Goal: Navigation & Orientation: Find specific page/section

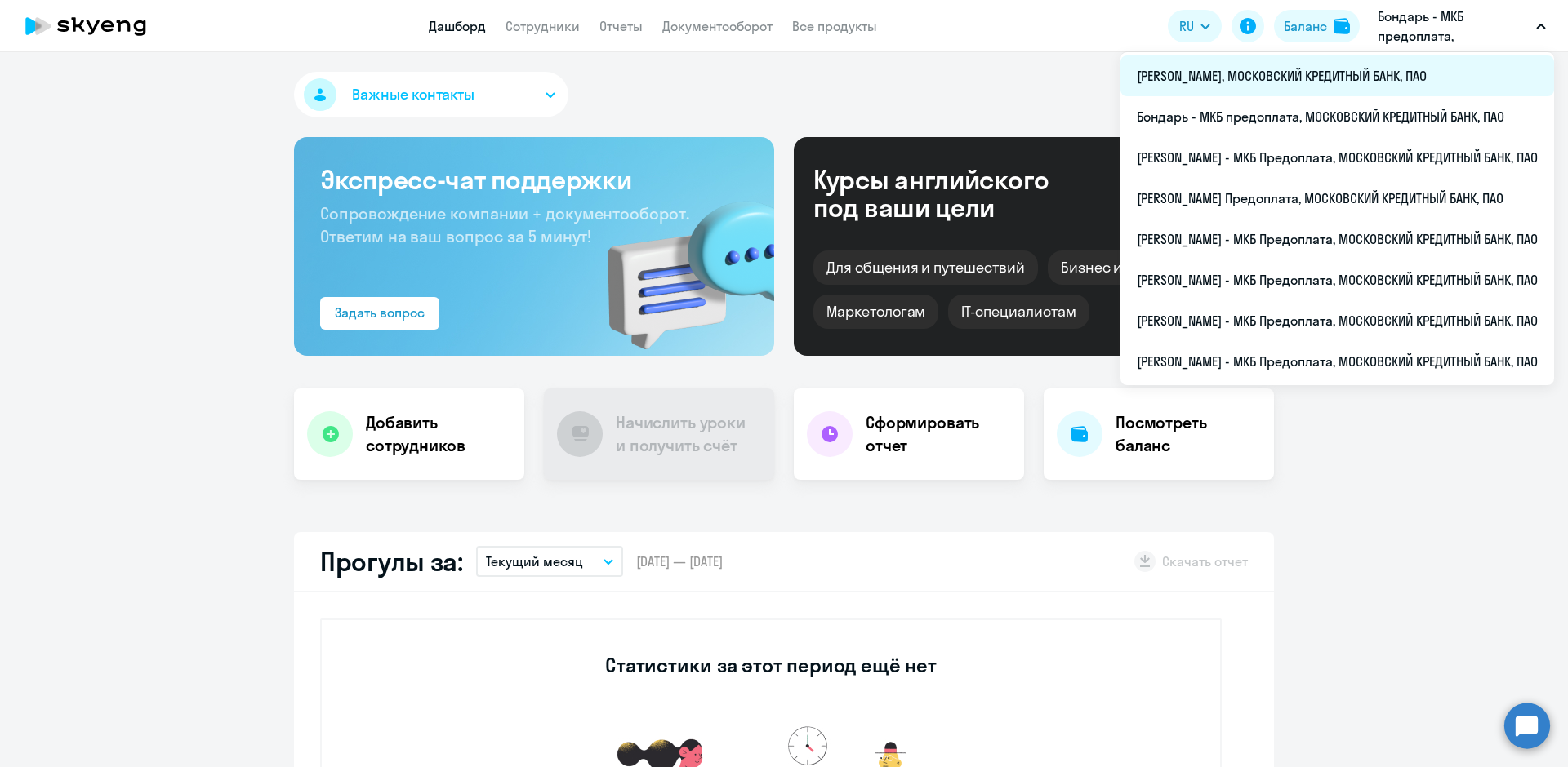
click at [1248, 70] on li "[PERSON_NAME], МОСКОВСКИЙ КРЕДИТНЫЙ БАНК, ПАО" at bounding box center [1337, 76] width 434 height 41
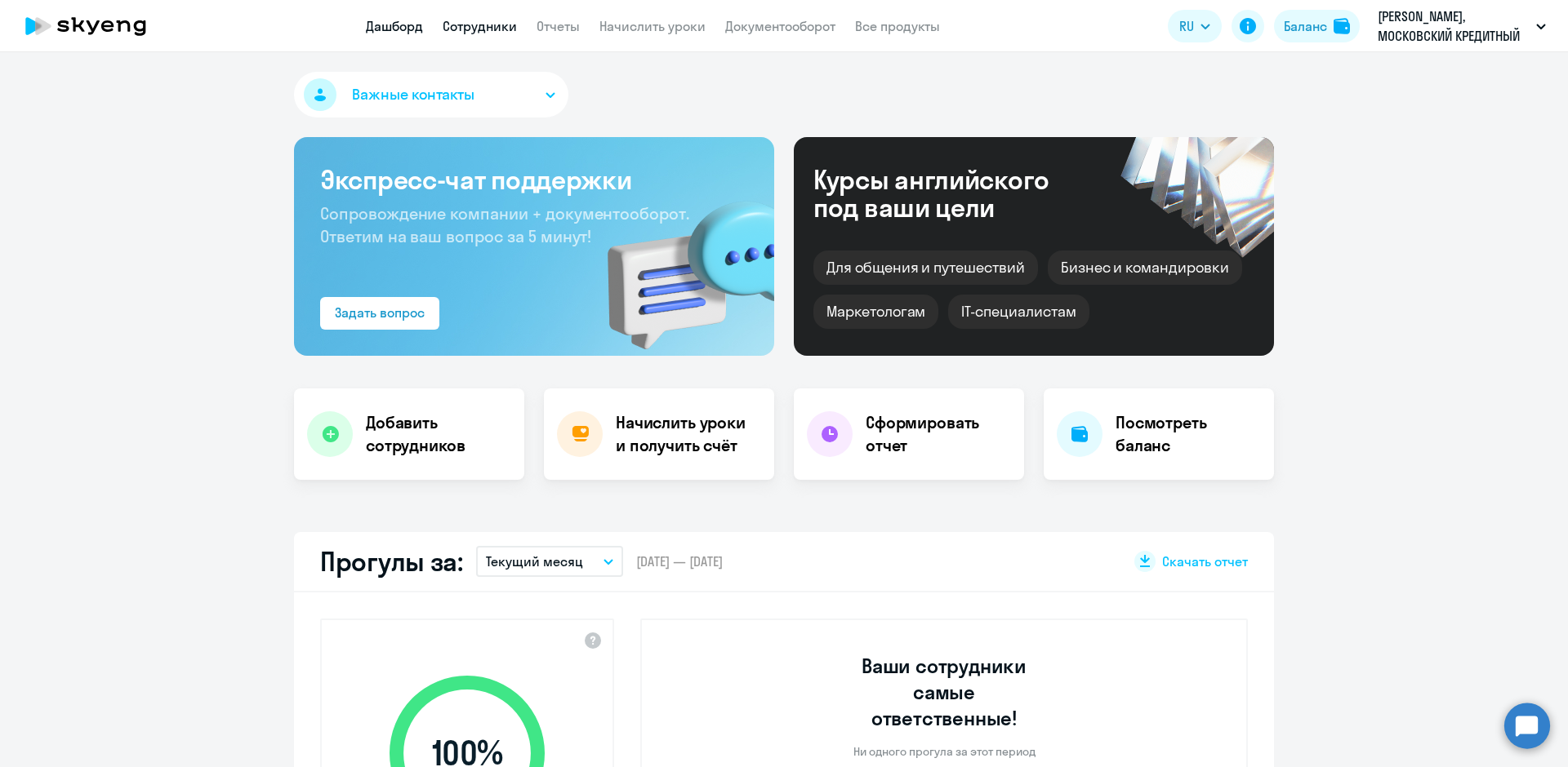
click at [480, 30] on link "Сотрудники" at bounding box center [479, 26] width 74 height 17
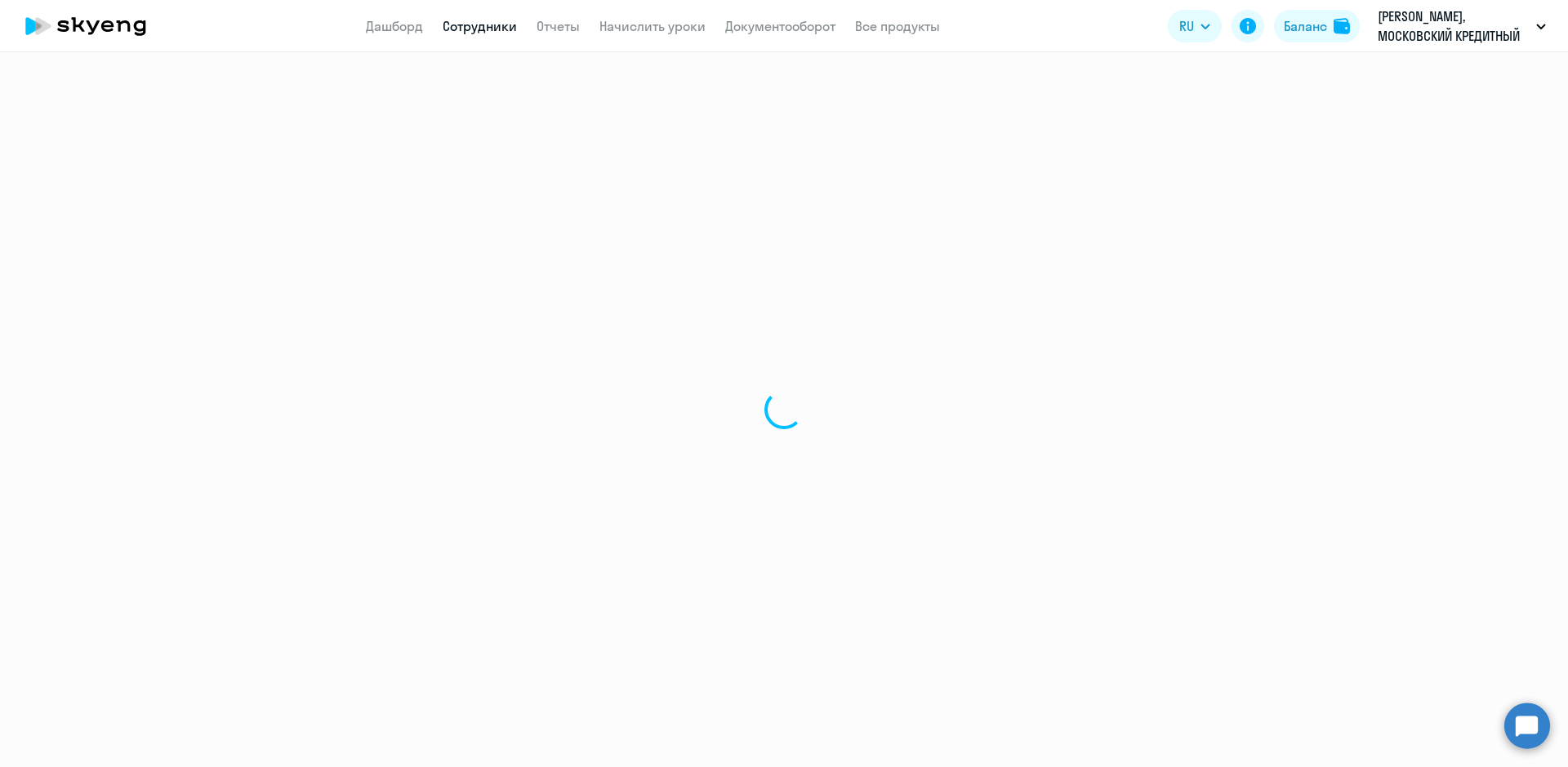
select select "30"
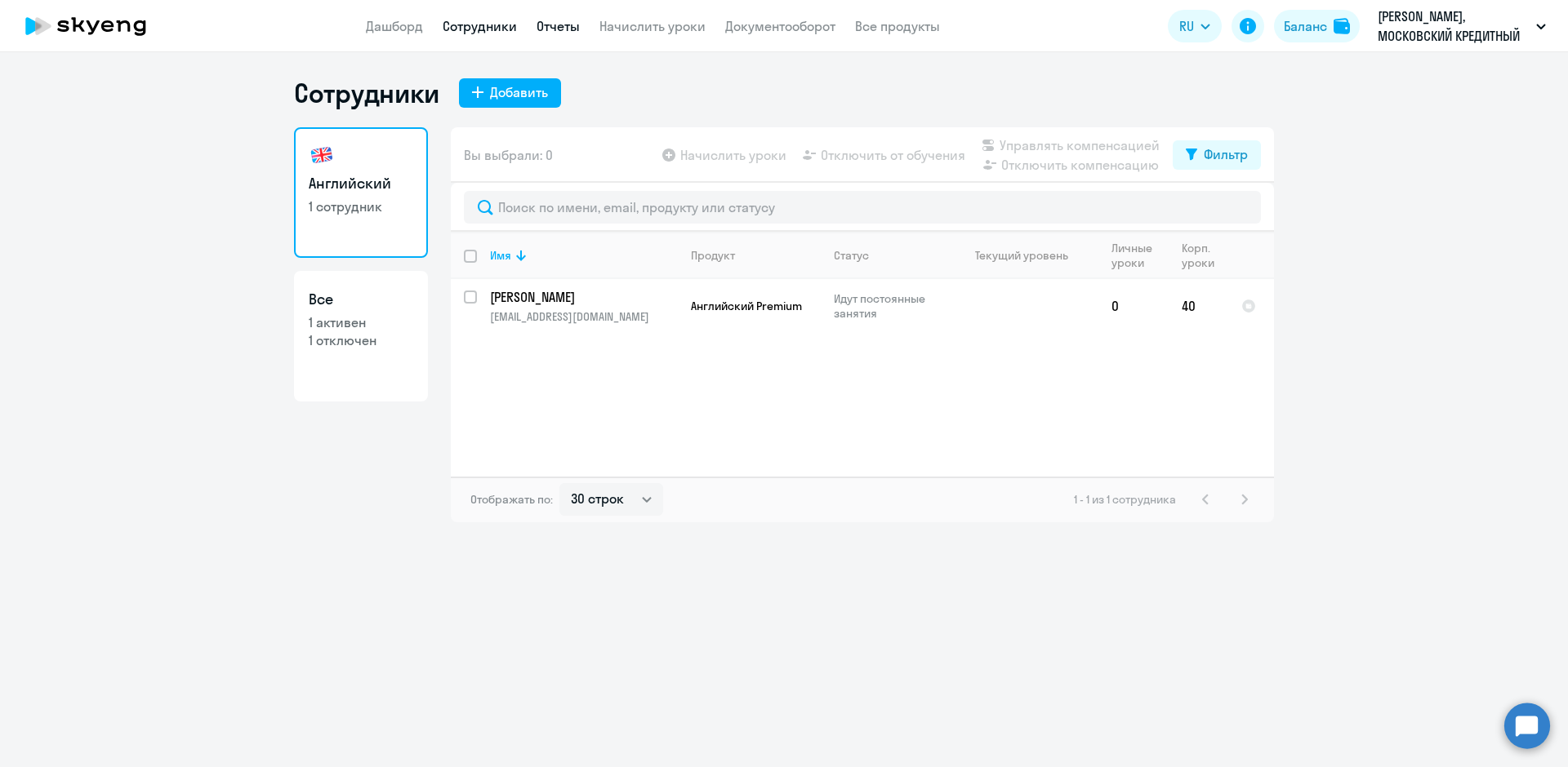
click at [560, 32] on link "Отчеты" at bounding box center [559, 26] width 44 height 17
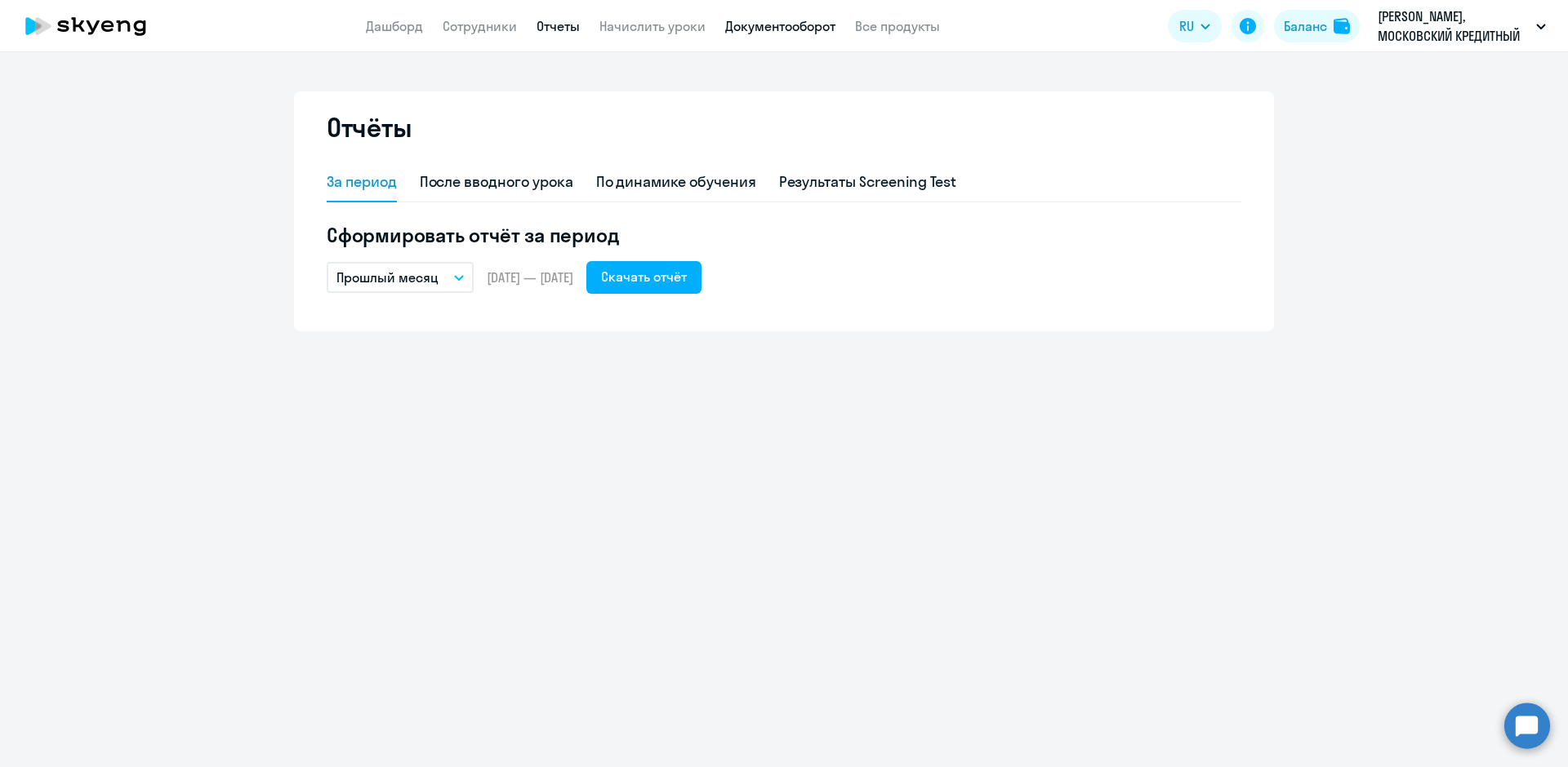
click at [755, 30] on link "Документооборот" at bounding box center [781, 26] width 110 height 17
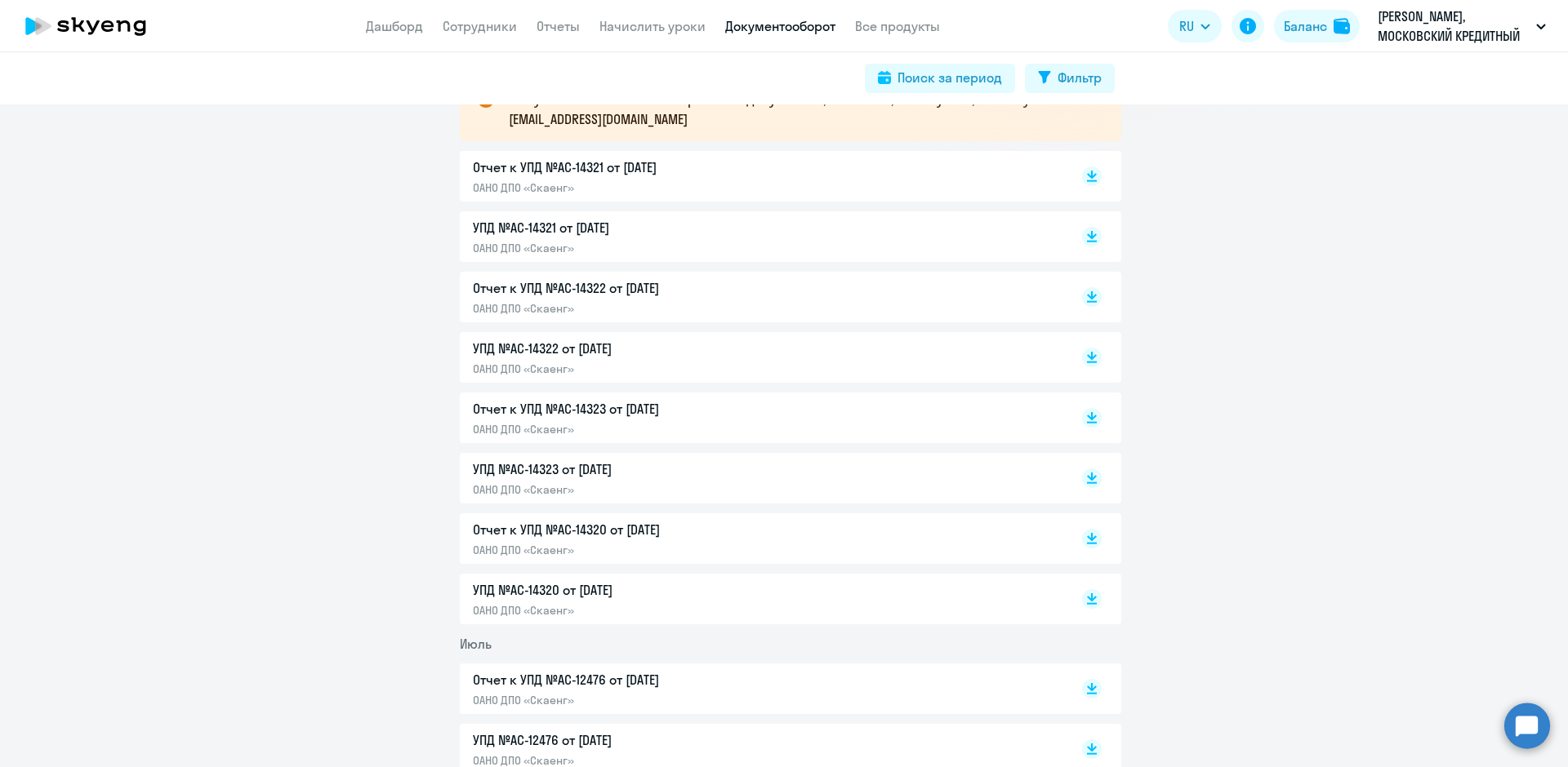
scroll to position [245, 0]
